Goal: Navigation & Orientation: Find specific page/section

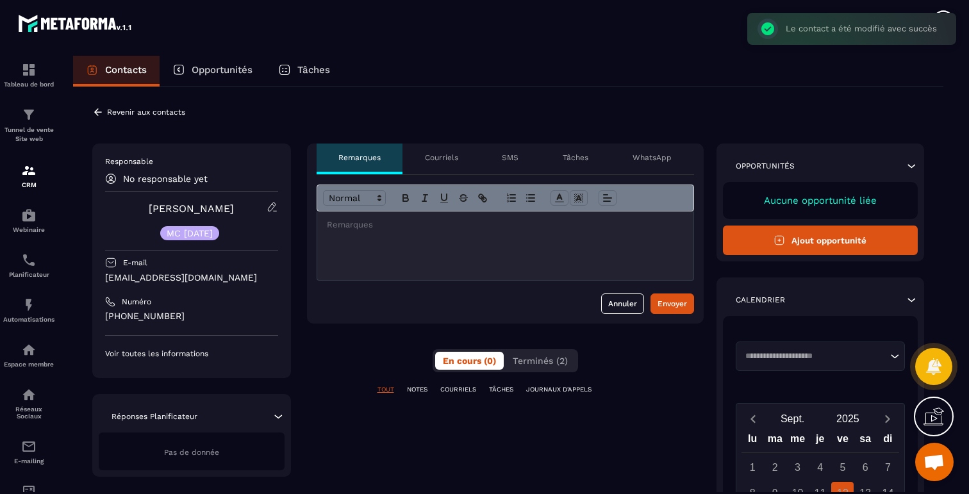
scroll to position [462, 0]
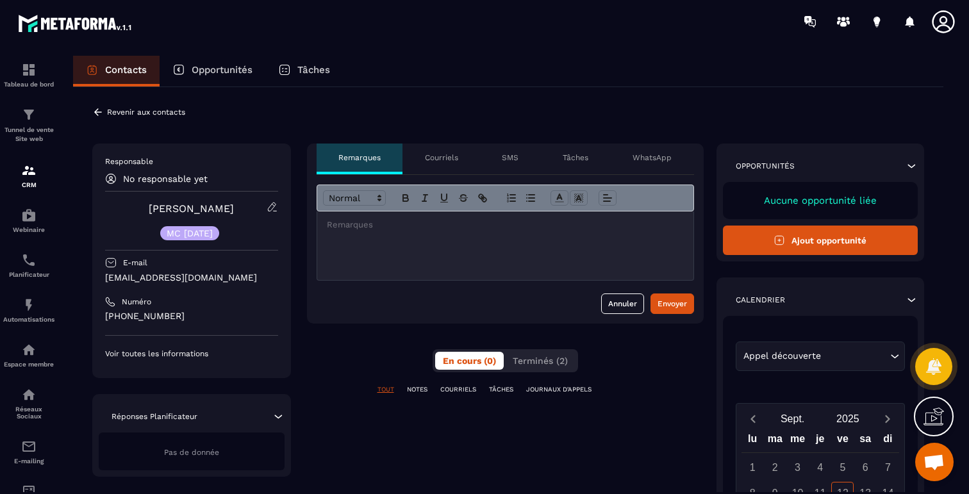
click at [91, 109] on div "**********" at bounding box center [508, 484] width 870 height 794
click at [96, 115] on icon at bounding box center [98, 112] width 12 height 12
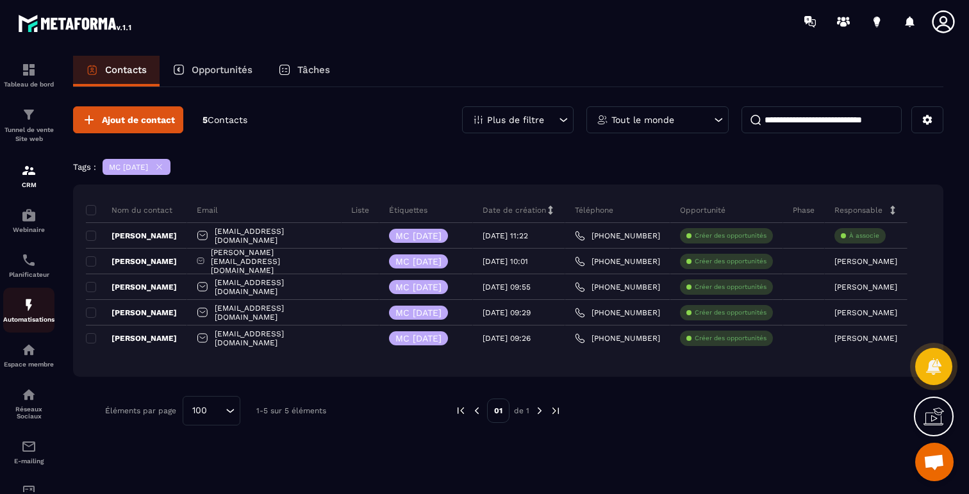
click at [28, 311] on img at bounding box center [28, 304] width 15 height 15
